Goal: Information Seeking & Learning: Find specific fact

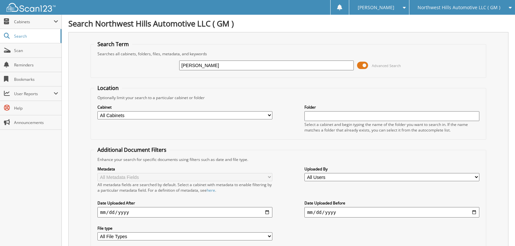
type input "[PERSON_NAME]"
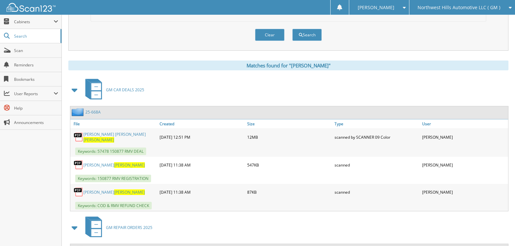
scroll to position [262, 0]
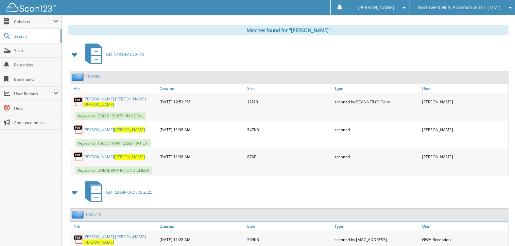
click at [91, 77] on link "25-668A" at bounding box center [92, 77] width 15 height 6
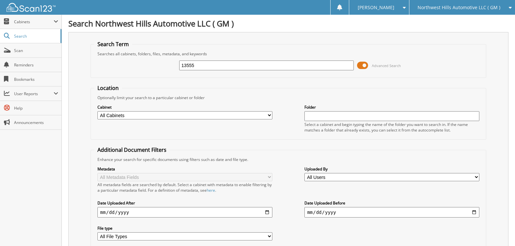
type input "13555"
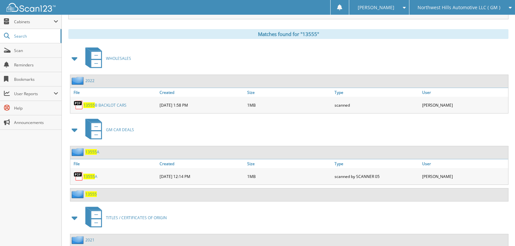
scroll to position [262, 0]
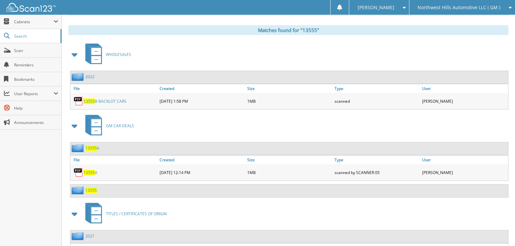
click at [76, 55] on span at bounding box center [74, 55] width 9 height 12
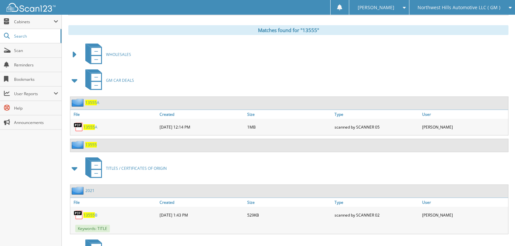
click at [74, 81] on span at bounding box center [74, 81] width 9 height 12
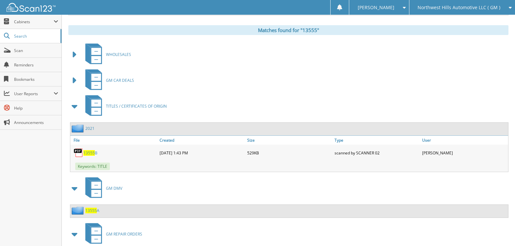
click at [76, 106] on span at bounding box center [74, 106] width 9 height 12
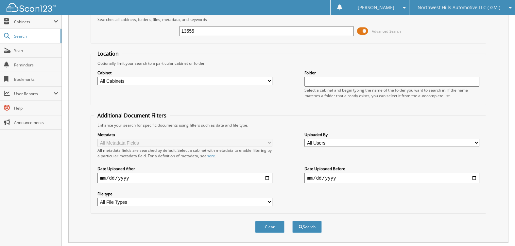
scroll to position [14, 0]
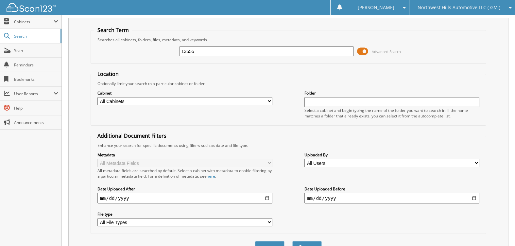
click at [133, 100] on select "All Cabinets ACCOUNTS PAYABLE ACCOUNTS PAYABLE 2025 AFTERSELL DEAD DEALS DEAD D…" at bounding box center [184, 101] width 175 height 8
select select "12928"
click at [97, 97] on select "All Cabinets ACCOUNTS PAYABLE ACCOUNTS PAYABLE 2025 AFTERSELL DEAD DEALS DEAD D…" at bounding box center [184, 101] width 175 height 8
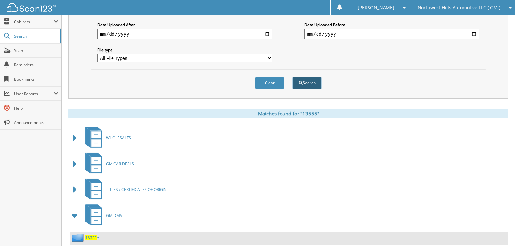
scroll to position [178, 0]
click at [313, 84] on button "Search" at bounding box center [306, 84] width 29 height 12
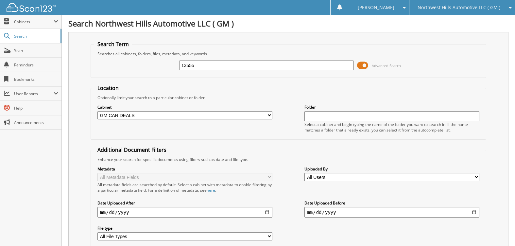
drag, startPoint x: 201, startPoint y: 67, endPoint x: 173, endPoint y: 68, distance: 27.8
click at [173, 68] on div "13555 Advanced Search" at bounding box center [288, 66] width 388 height 18
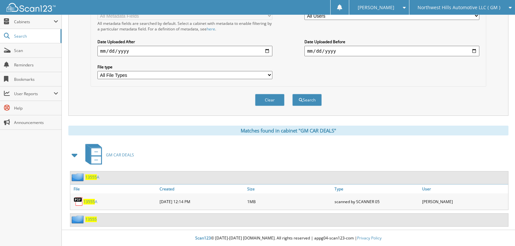
scroll to position [162, 0]
type input "[PERSON_NAME]"
click at [311, 98] on button "Search" at bounding box center [306, 100] width 29 height 12
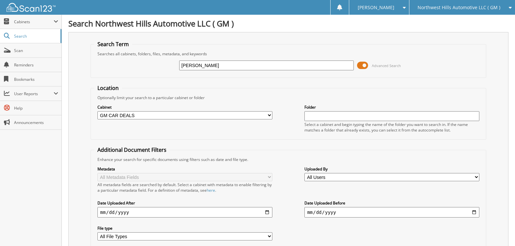
click at [491, 9] on span "Northwest Hills Automotive LLC ( GM )" at bounding box center [459, 8] width 83 height 4
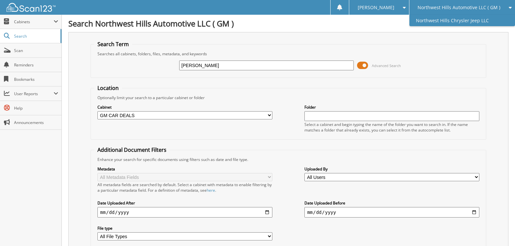
click at [486, 19] on link "Northwest Hills Chrysler Jeep LLC" at bounding box center [462, 20] width 106 height 11
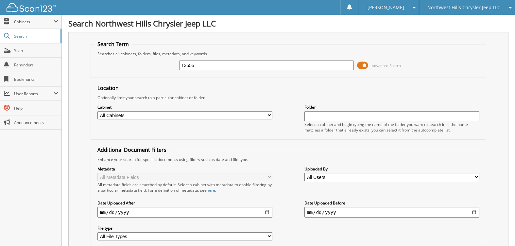
type input "13555"
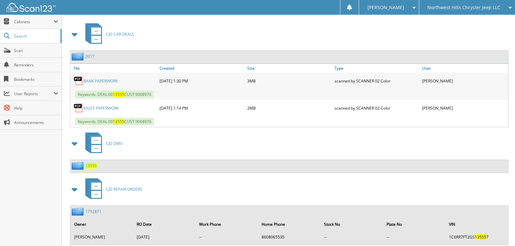
scroll to position [278, 0]
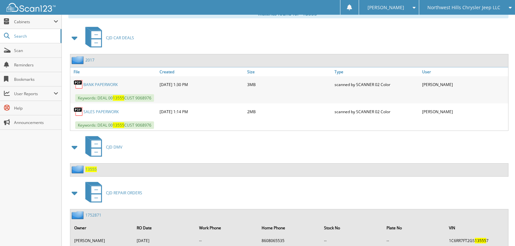
click at [91, 169] on span "13555" at bounding box center [90, 169] width 11 height 6
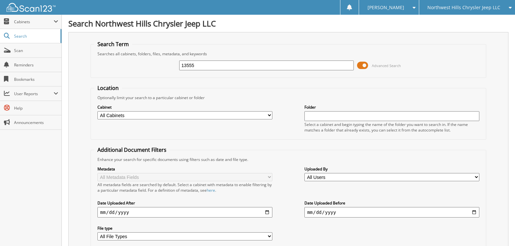
click at [362, 67] on span at bounding box center [362, 65] width 11 height 10
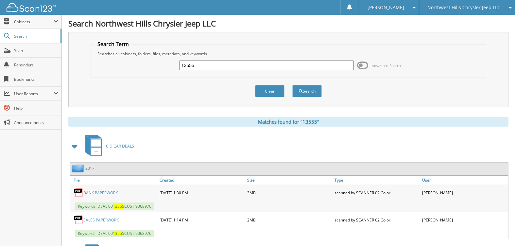
drag, startPoint x: 196, startPoint y: 67, endPoint x: 170, endPoint y: 63, distance: 26.1
click at [170, 63] on div "13555 Advanced Search" at bounding box center [288, 66] width 388 height 18
type input "ROLEN"
click at [292, 85] on button "Search" at bounding box center [306, 91] width 29 height 12
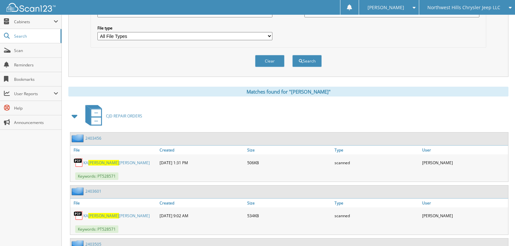
scroll to position [196, 0]
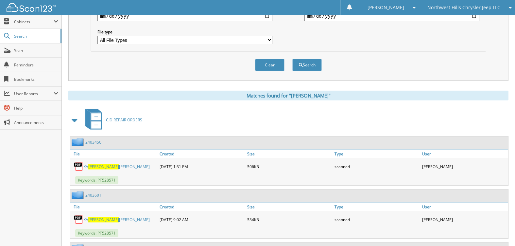
click at [73, 121] on span at bounding box center [74, 120] width 9 height 12
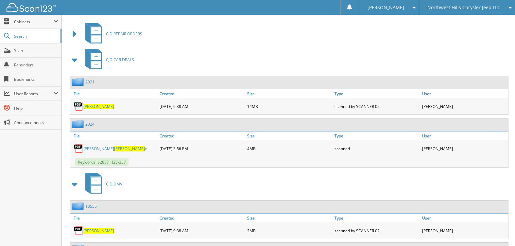
scroll to position [294, 0]
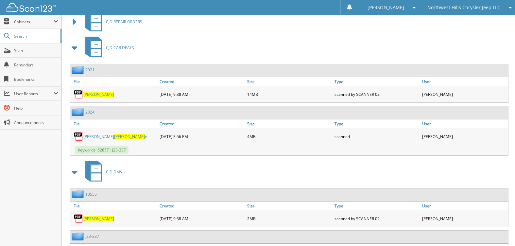
click at [91, 70] on link "2021" at bounding box center [89, 70] width 9 height 6
